Goal: Navigation & Orientation: Find specific page/section

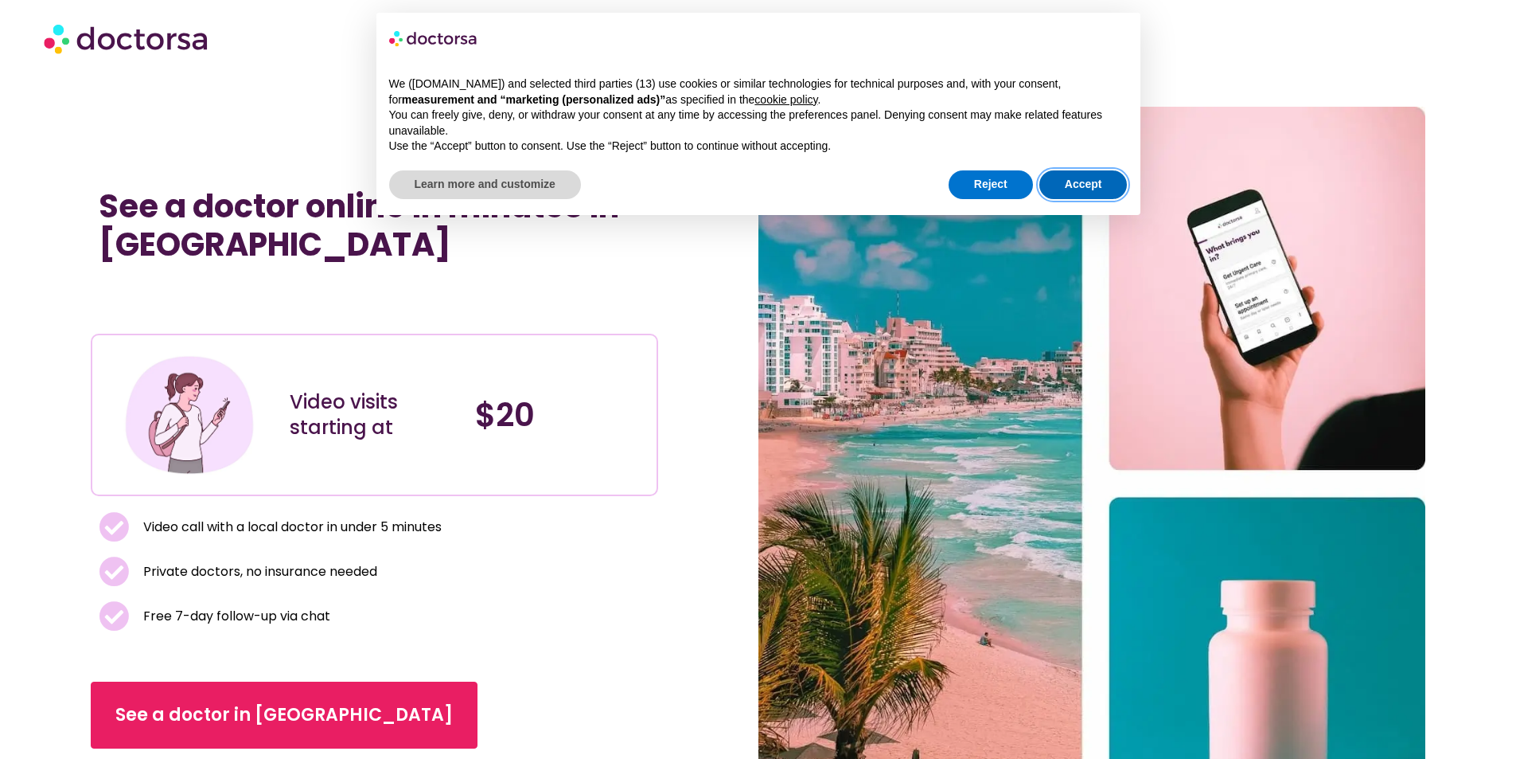
click at [1061, 181] on button "Accept" at bounding box center [1084, 184] width 88 height 29
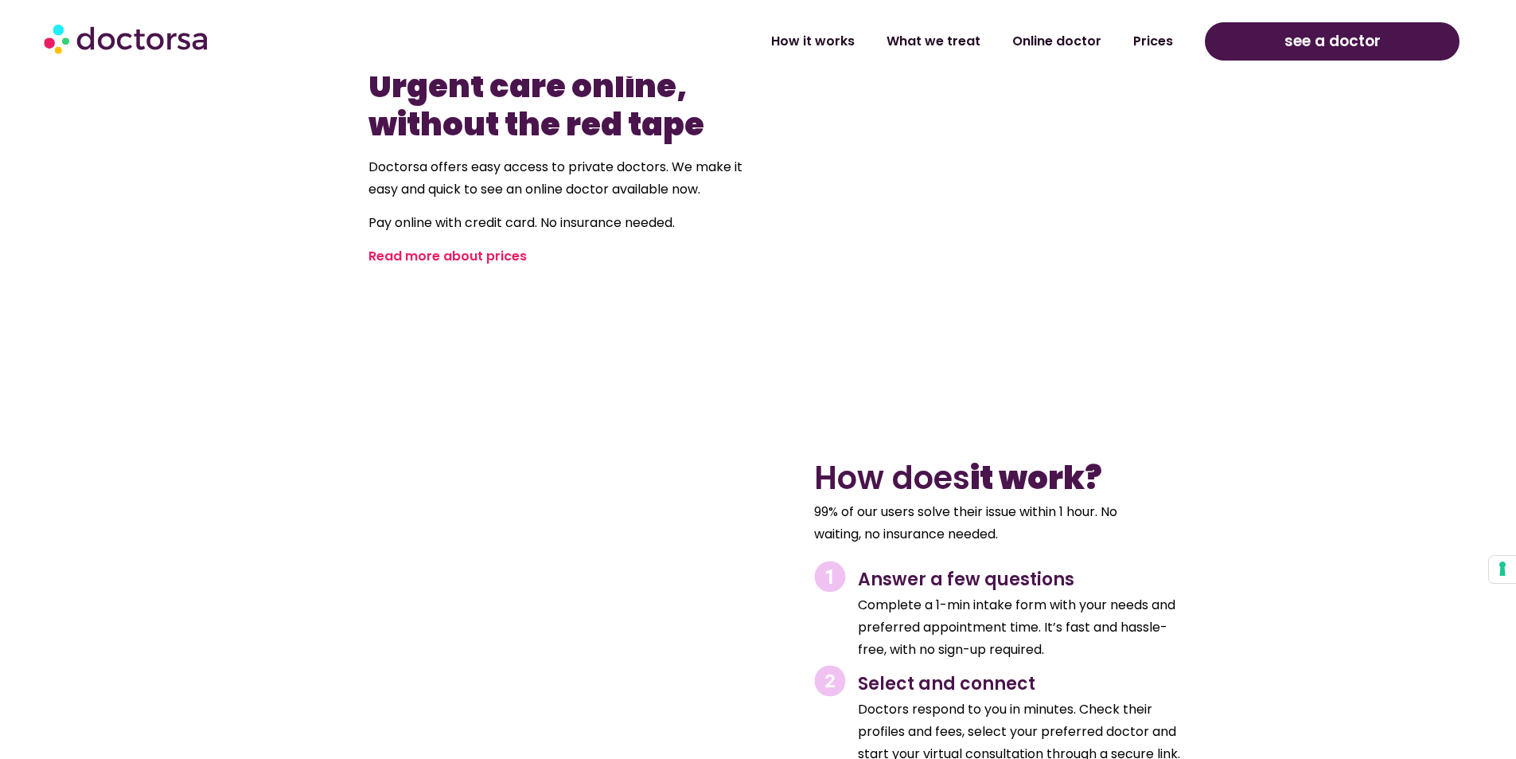
scroll to position [1274, 0]
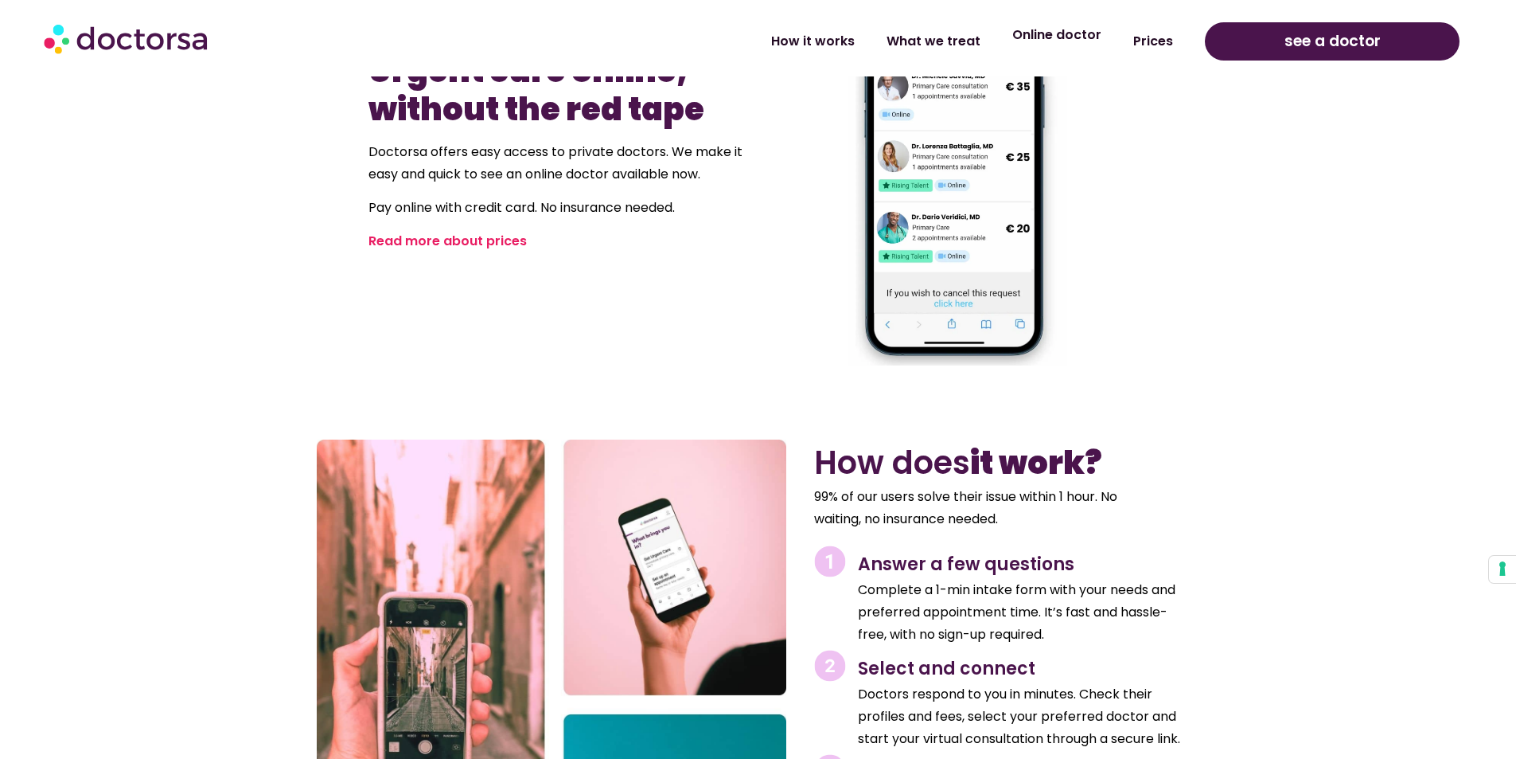
click at [1052, 40] on link "Online doctor" at bounding box center [1057, 35] width 121 height 37
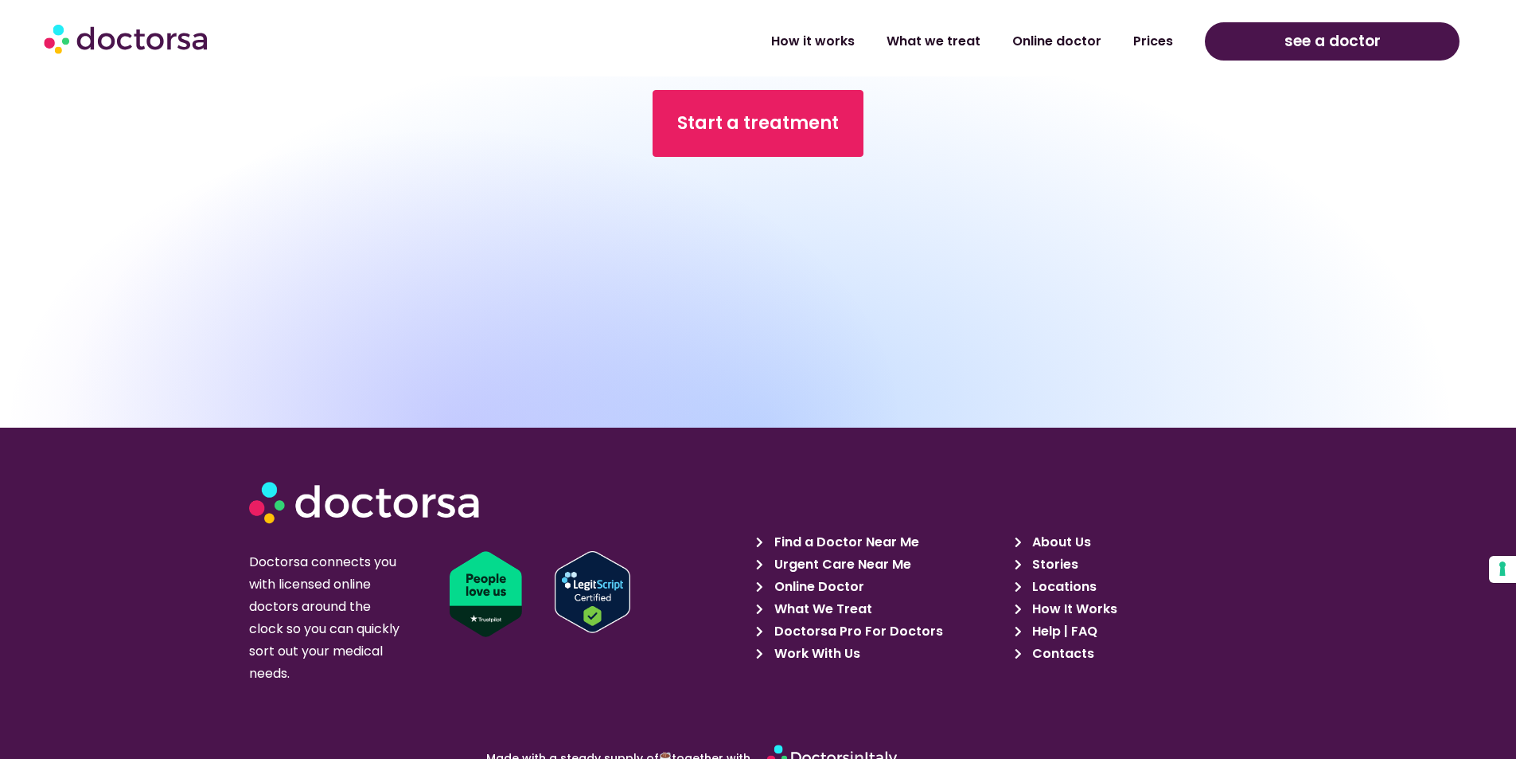
scroll to position [6697, 0]
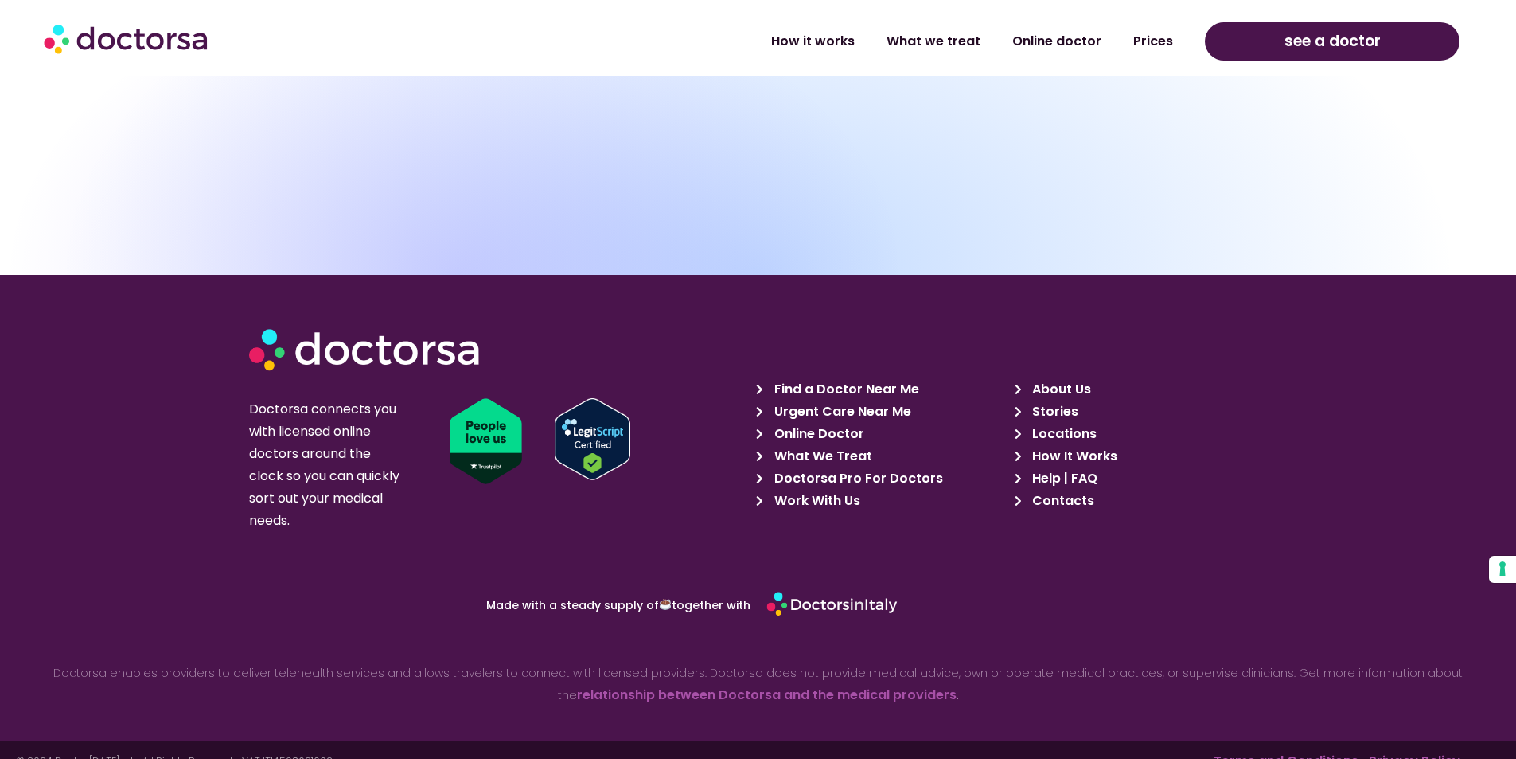
click at [808, 490] on span "Work With Us" at bounding box center [816, 501] width 90 height 22
